Goal: Find specific page/section: Find specific page/section

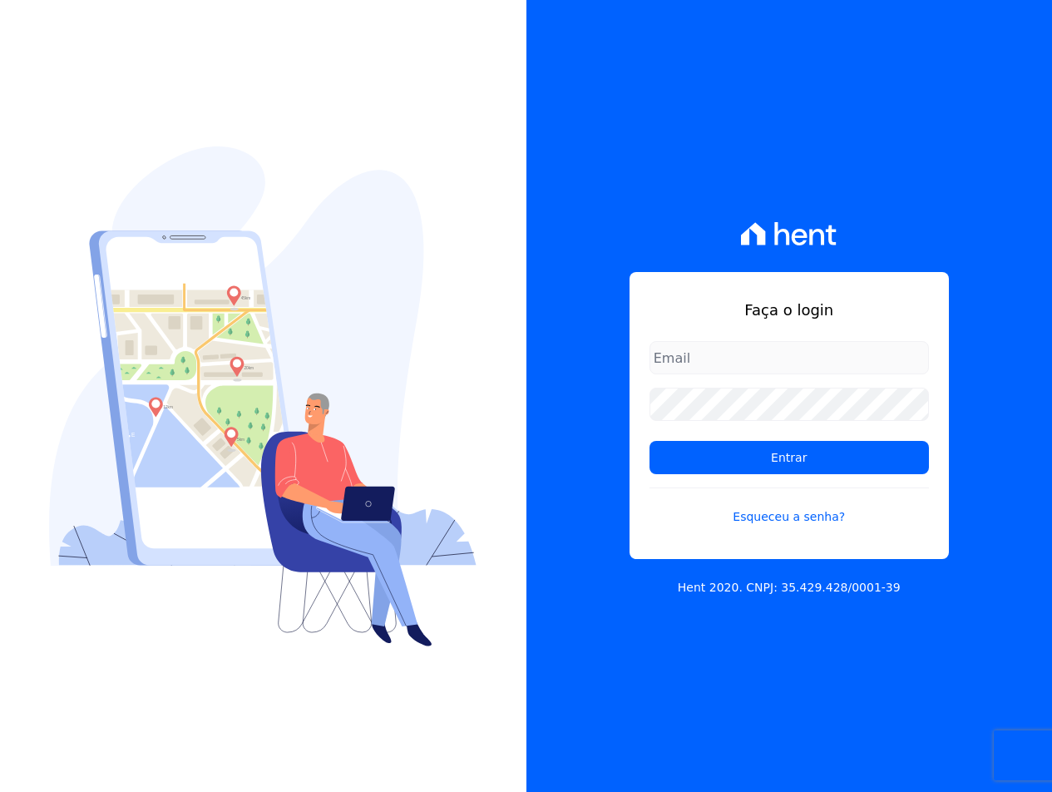
type input "sac@jdgconstrutora.com.br"
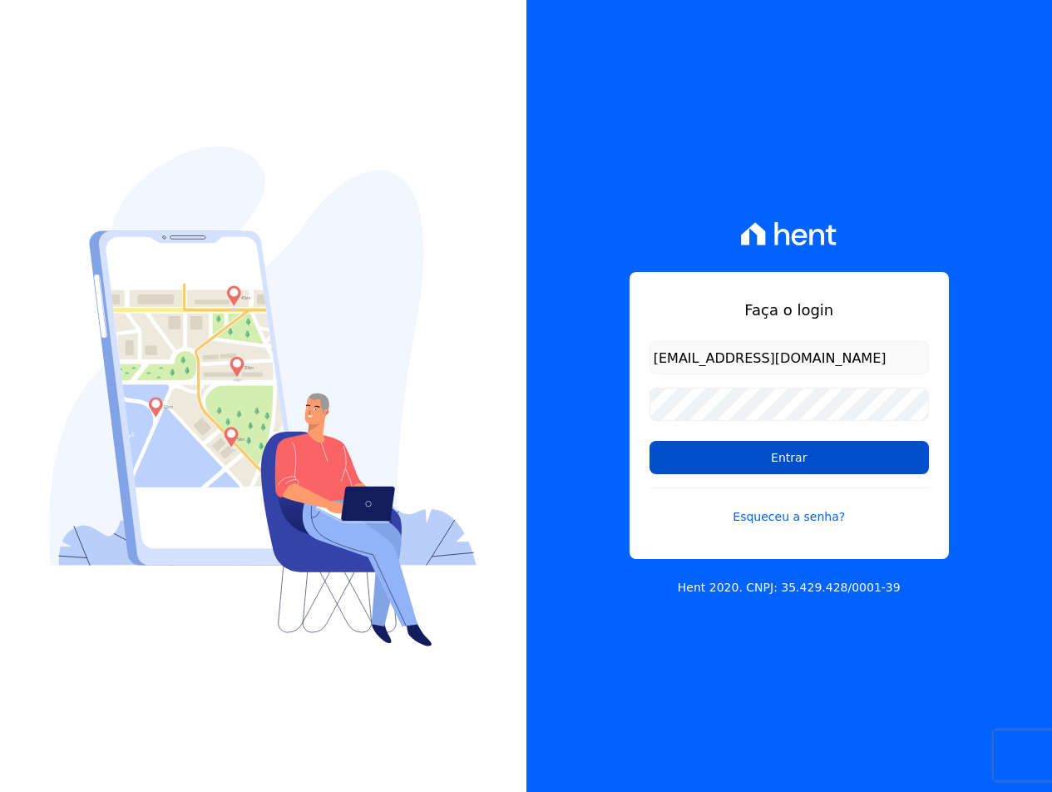
click at [718, 446] on input "Entrar" at bounding box center [788, 457] width 279 height 33
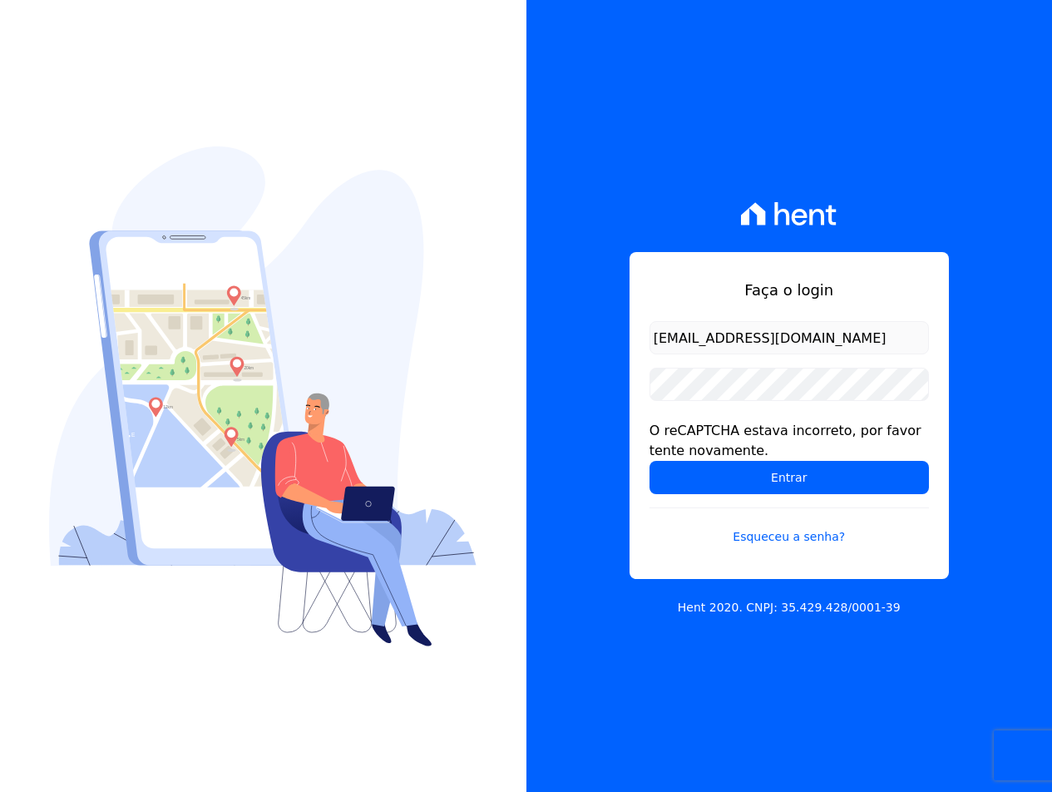
click at [712, 456] on div "O reCAPTCHA estava incorreto, por favor tente novamente." at bounding box center [788, 441] width 279 height 40
click at [713, 471] on input "Entrar" at bounding box center [788, 477] width 279 height 33
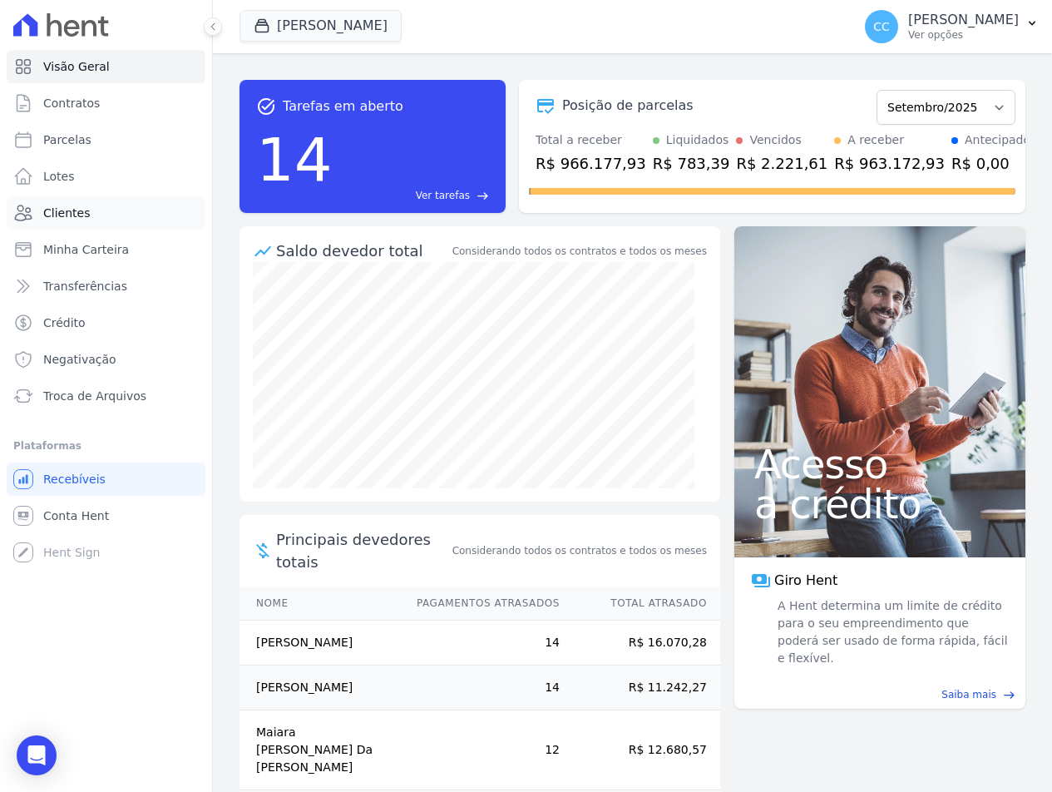
click at [37, 218] on link "Clientes" at bounding box center [106, 212] width 199 height 33
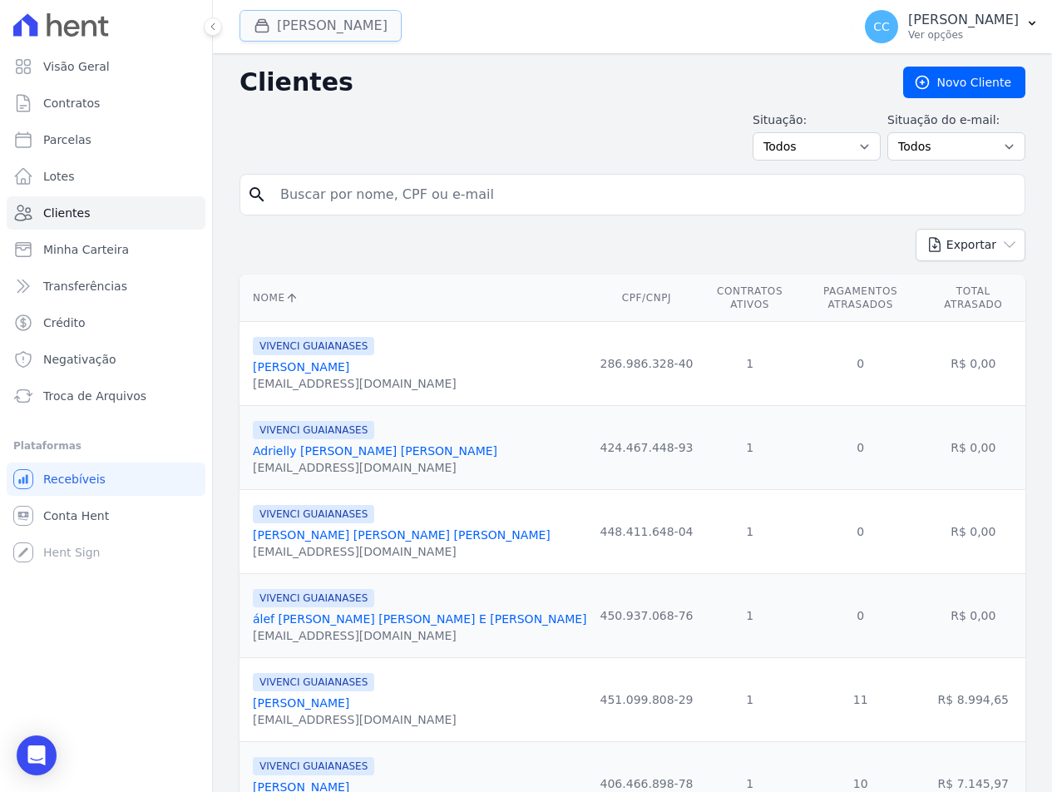
click at [309, 10] on button "Vivenci Guaianases" at bounding box center [320, 26] width 162 height 32
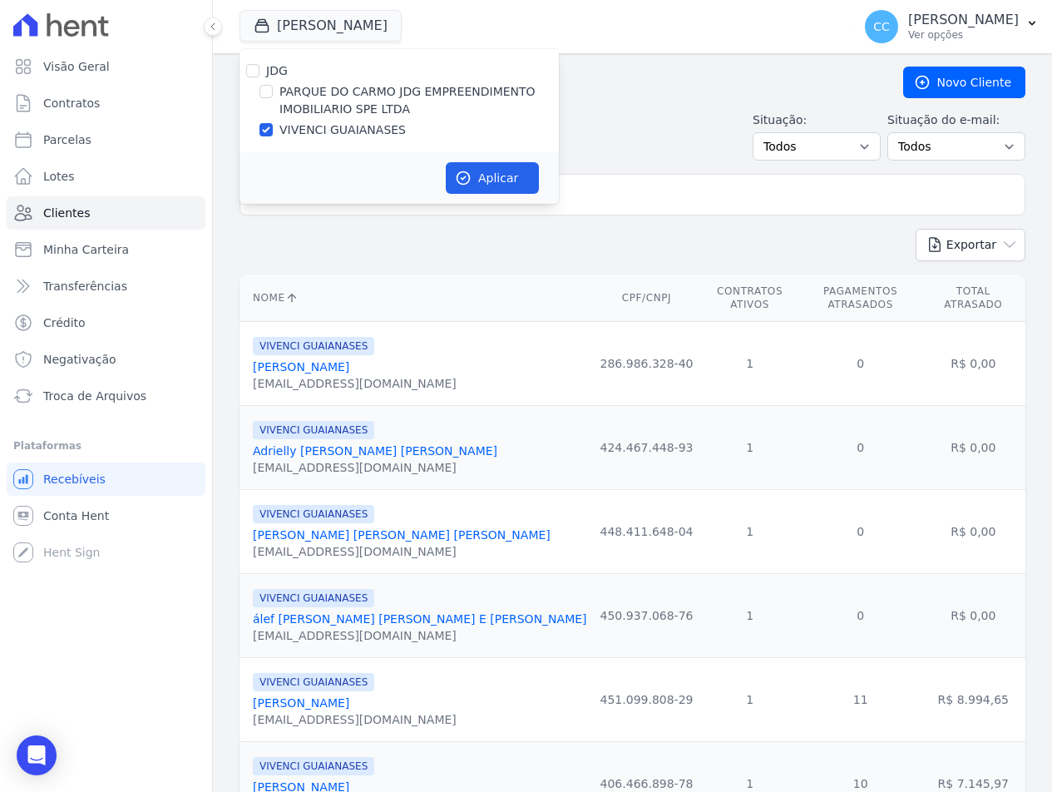
click at [298, 90] on label "PARQUE DO CARMO JDG EMPREENDIMENTO IMOBILIARIO SPE LTDA" at bounding box center [418, 100] width 279 height 35
click at [273, 90] on input "PARQUE DO CARMO JDG EMPREENDIMENTO IMOBILIARIO SPE LTDA" at bounding box center [265, 91] width 13 height 13
checkbox input "true"
click at [293, 133] on label "VIVENCI GUAIANASES" at bounding box center [342, 129] width 126 height 17
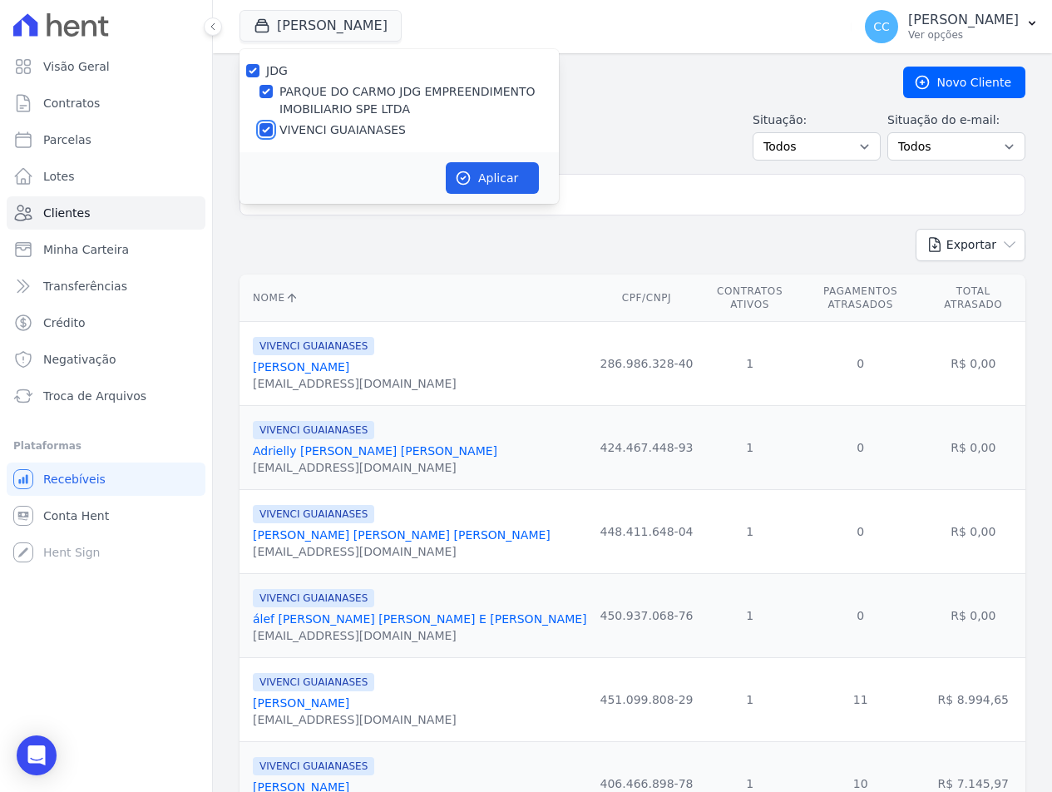
click at [273, 133] on input "VIVENCI GUAIANASES" at bounding box center [265, 129] width 13 height 13
checkbox input "false"
click at [461, 166] on button "Aplicar" at bounding box center [492, 178] width 93 height 32
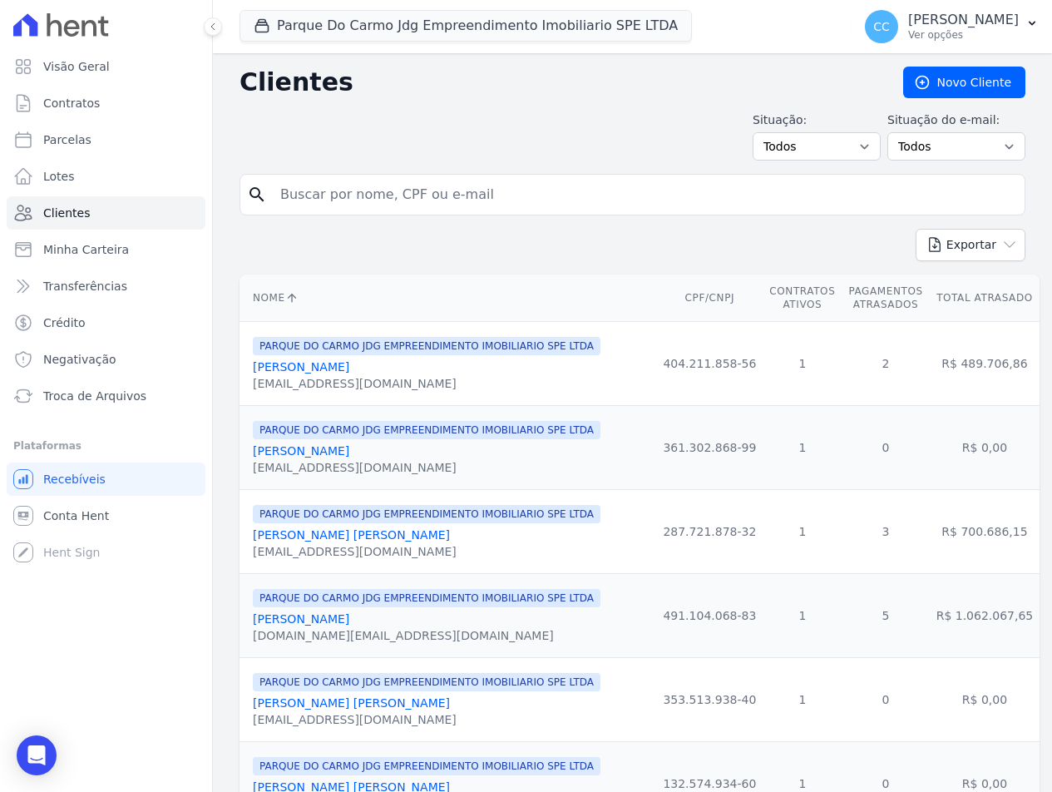
click at [460, 184] on input "search" at bounding box center [643, 194] width 747 height 33
type input "edson"
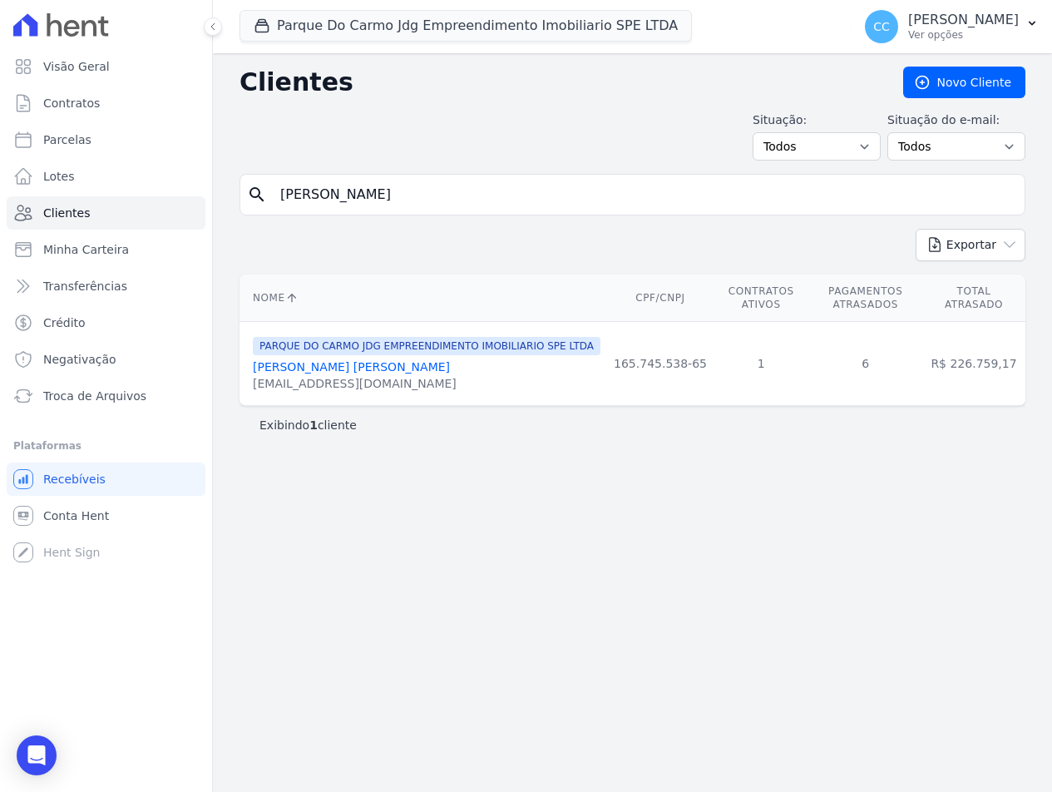
click at [340, 370] on link "Edson Antonio Da Costa" at bounding box center [351, 366] width 197 height 13
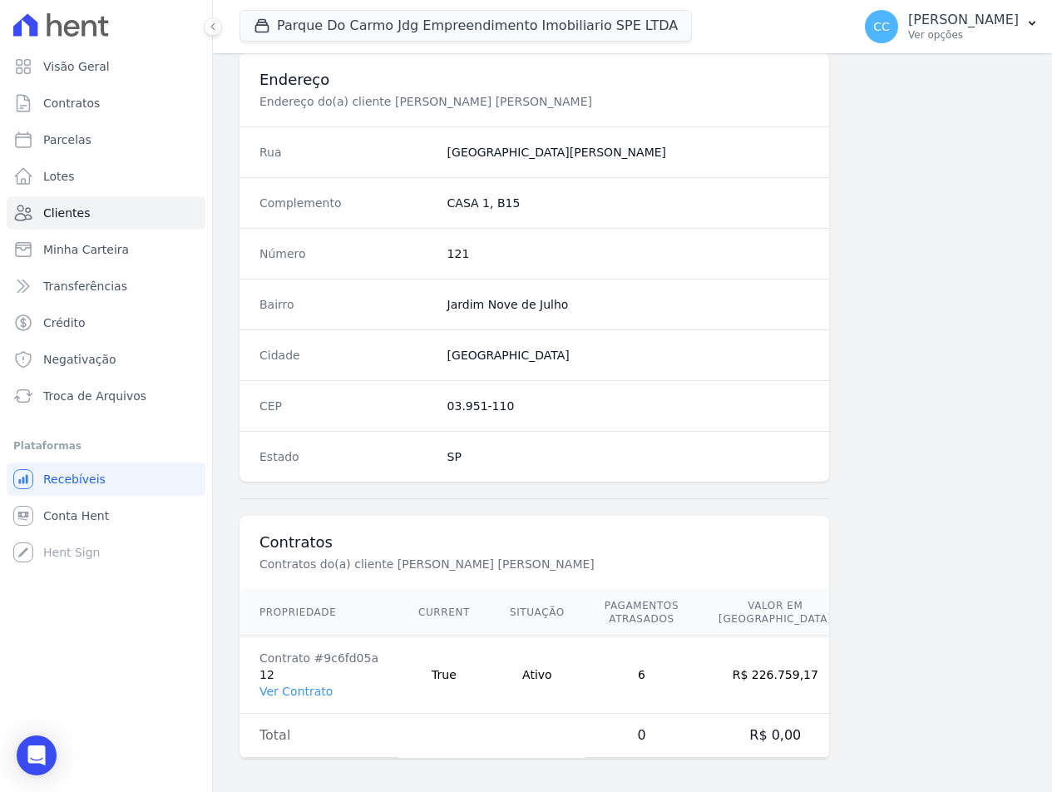
scroll to position [777, 0]
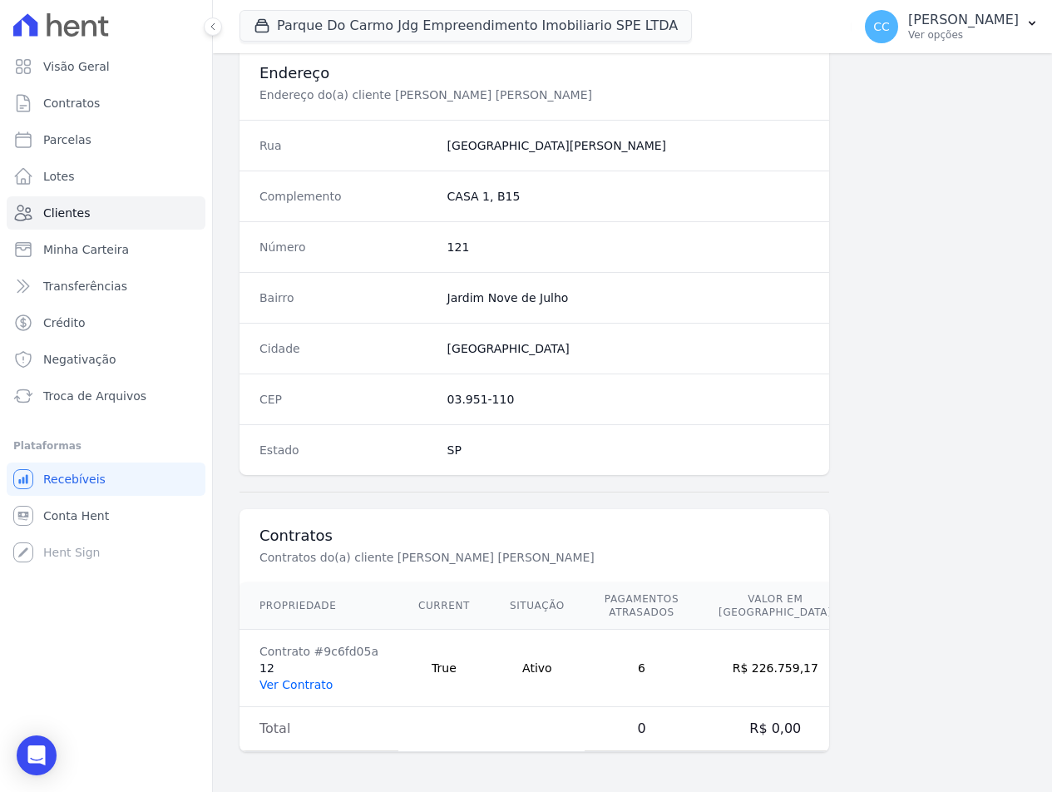
click at [284, 689] on link "Ver Contrato" at bounding box center [295, 684] width 73 height 13
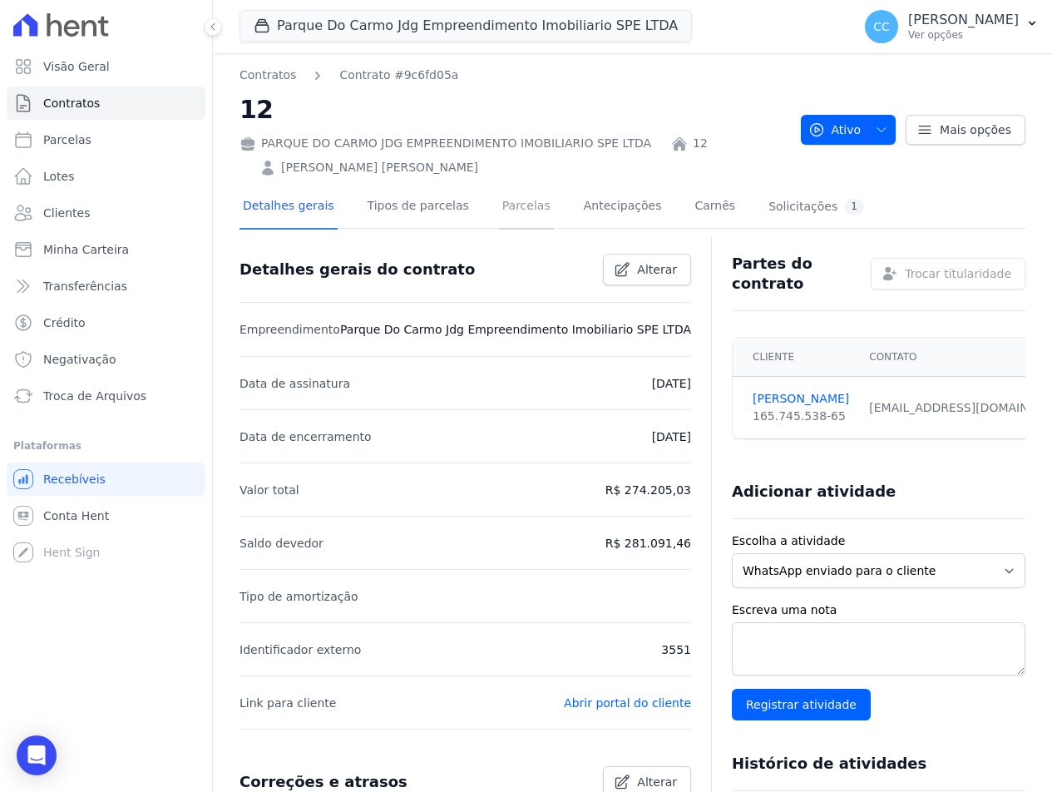
click at [501, 215] on link "Parcelas" at bounding box center [526, 207] width 55 height 44
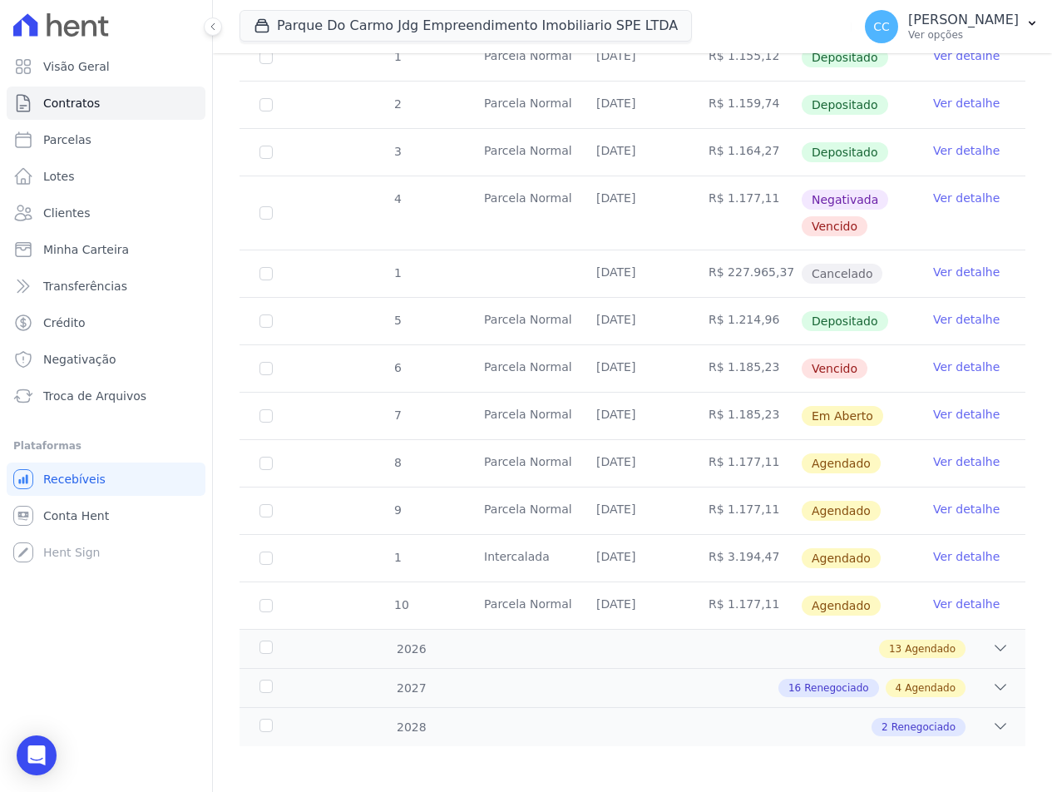
scroll to position [512, 0]
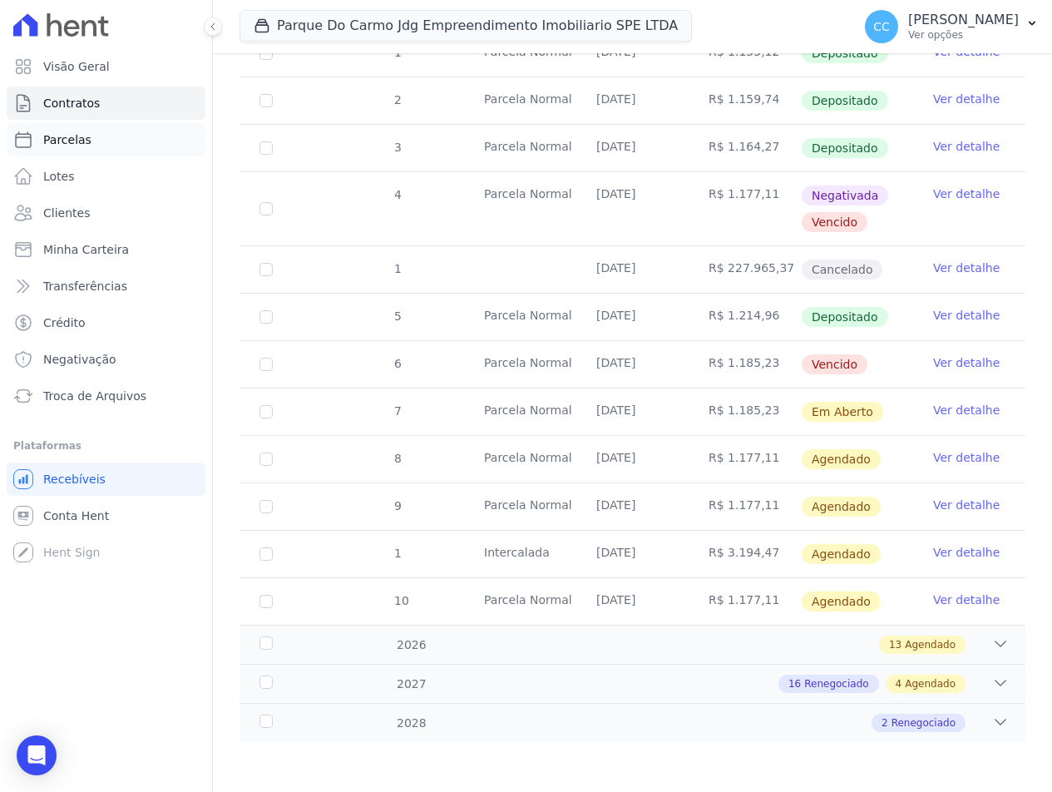
click at [65, 130] on link "Parcelas" at bounding box center [106, 139] width 199 height 33
select select
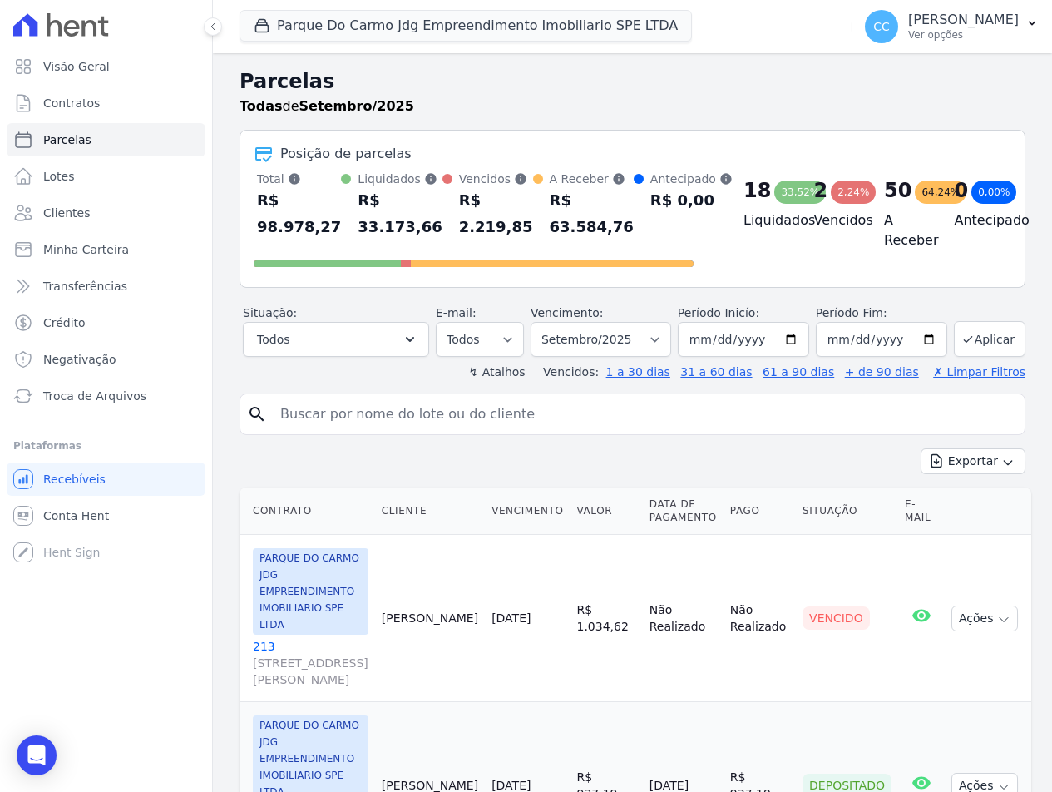
click at [410, 416] on input "search" at bounding box center [643, 413] width 747 height 33
type input "edson"
select select
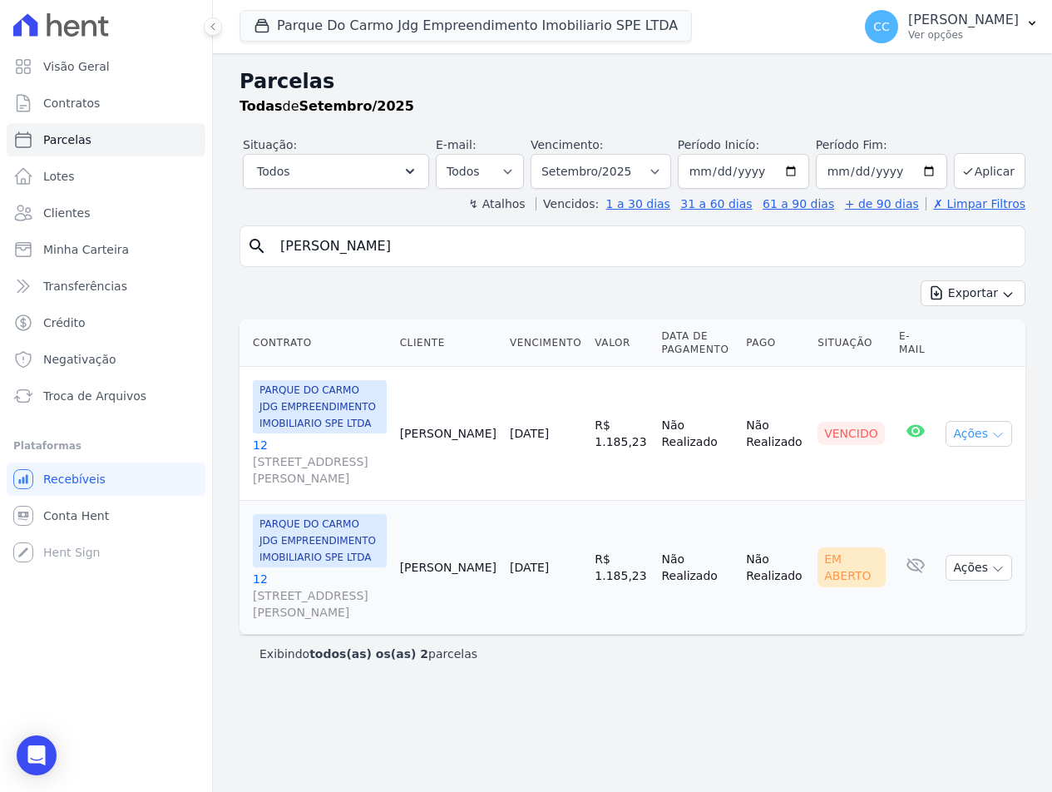
click at [990, 442] on button "Ações" at bounding box center [978, 434] width 67 height 26
click at [907, 472] on link "Ver boleto Para visualizar o boleto digite os 5 primeiros dígitos do seu CPF" at bounding box center [972, 471] width 160 height 31
click at [840, 695] on div "Parcelas Todas de Setembro/2025 Situação: Agendado Em Aberto Pago Processando C…" at bounding box center [632, 422] width 839 height 738
click at [968, 565] on button "Ações" at bounding box center [978, 568] width 67 height 26
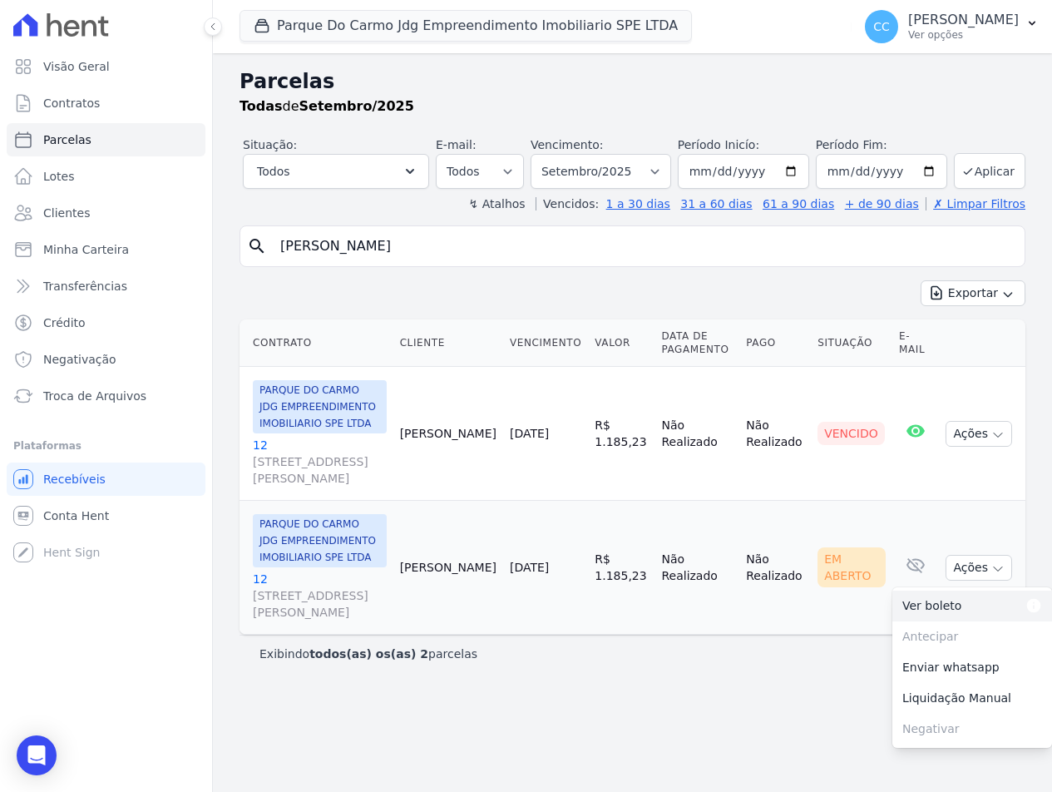
click at [920, 617] on link "Ver boleto Para visualizar o boleto digite os 5 primeiros dígitos do seu CPF" at bounding box center [972, 605] width 160 height 31
